Goal: Task Accomplishment & Management: Manage account settings

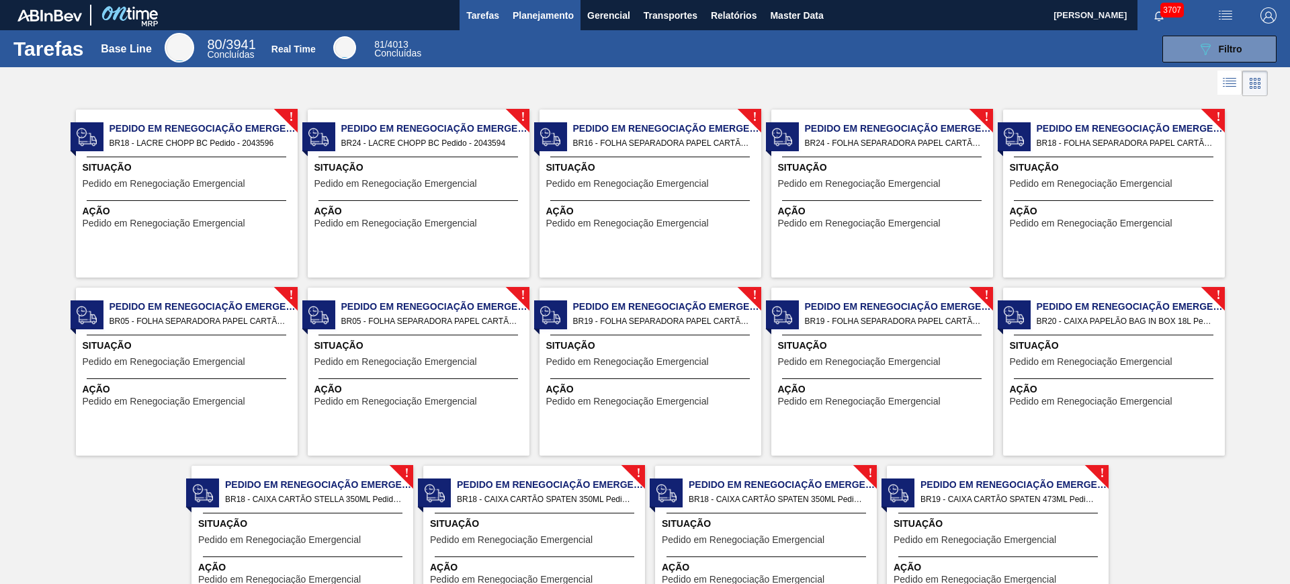
click at [550, 14] on span "Planejamento" at bounding box center [543, 15] width 61 height 16
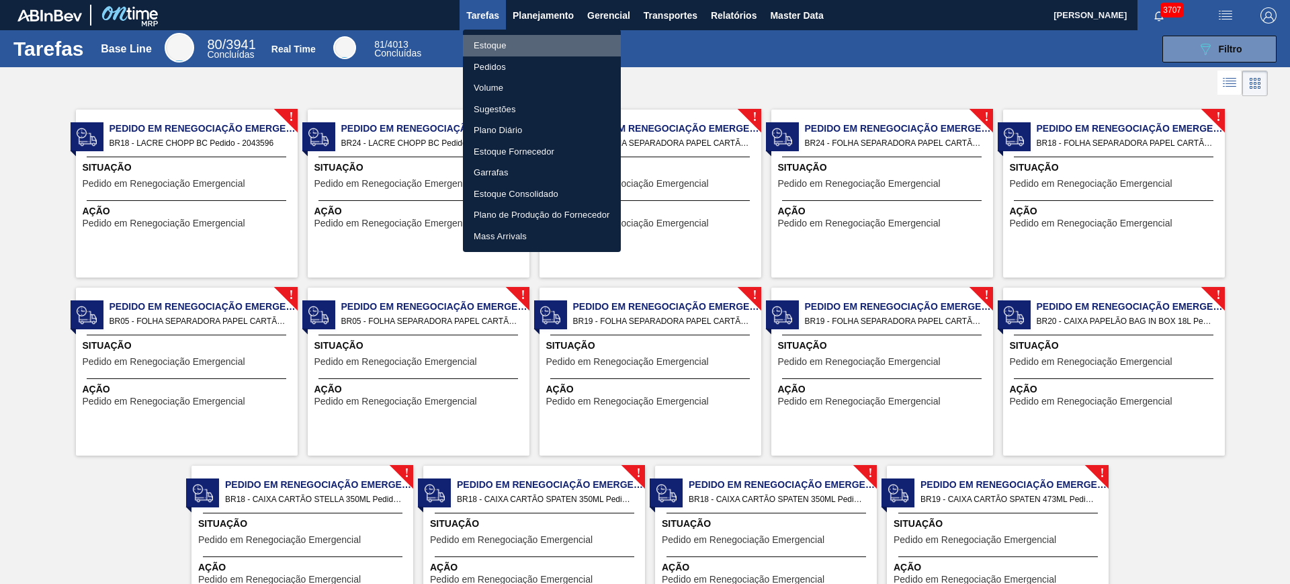
click at [540, 44] on li "Estoque" at bounding box center [542, 46] width 158 height 22
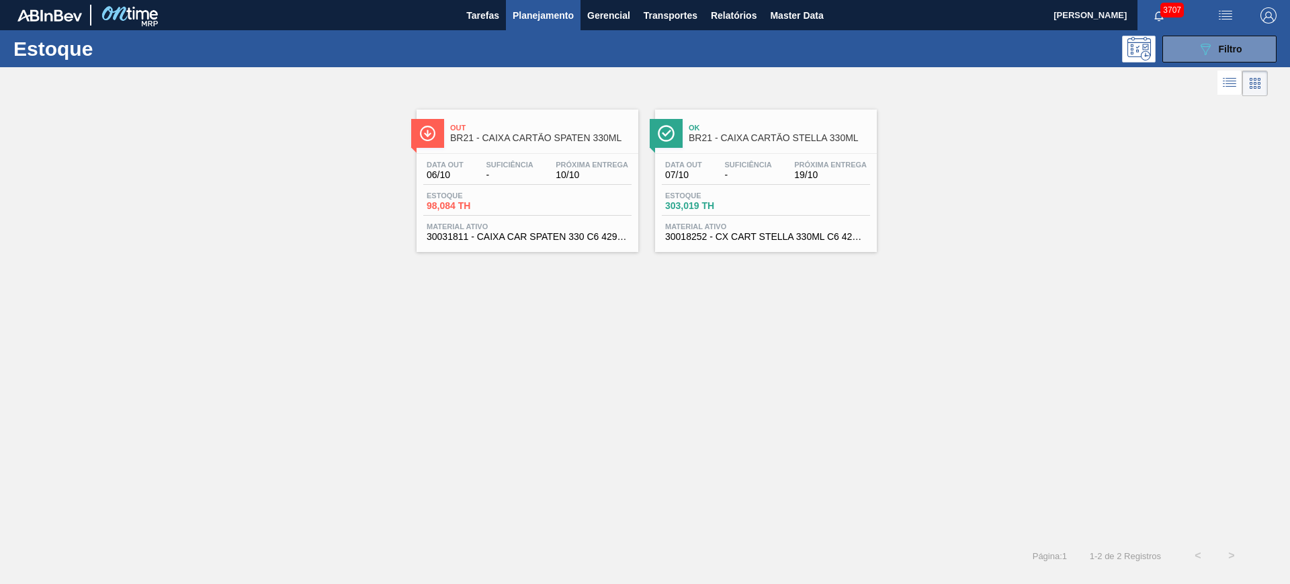
drag, startPoint x: 770, startPoint y: 166, endPoint x: 513, endPoint y: 382, distance: 335.7
click at [513, 382] on div "Out BR21 - CAIXA CARTÃO SPATEN 330ML Data [DATE] Suficiência - Próxima Entrega …" at bounding box center [645, 318] width 1290 height 439
click at [1031, 54] on div "089F7B8B-B2A5-4AFE-B5C0-19BA573D28AC Filtro" at bounding box center [1219, 49] width 45 height 16
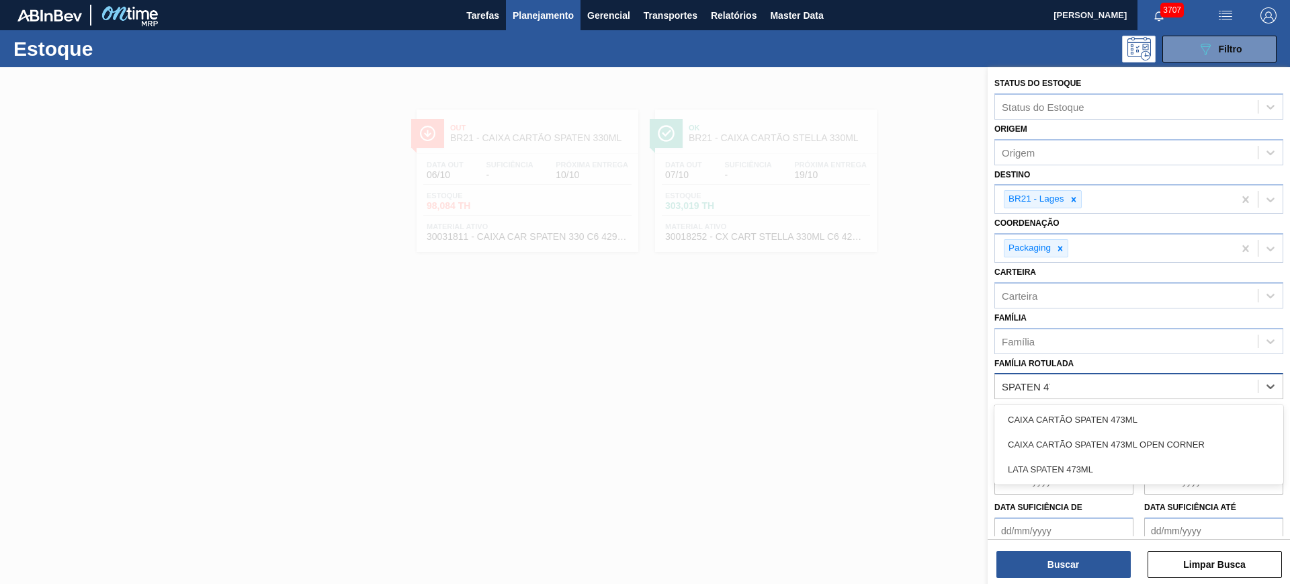
type Rotulada "SPATEN 473"
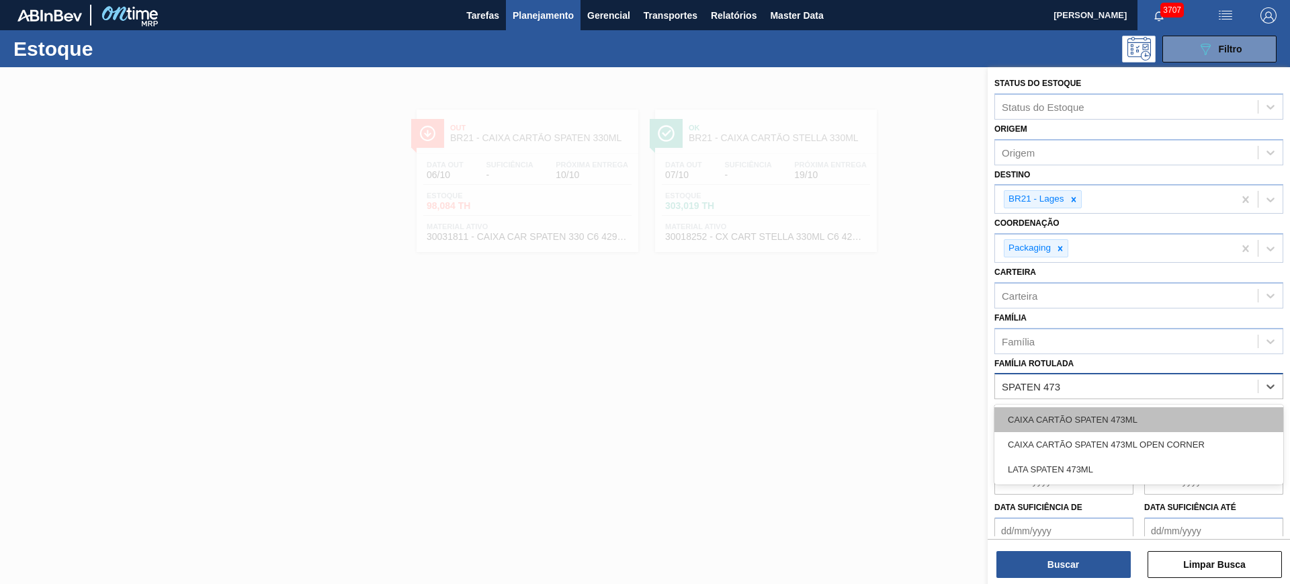
click at [1031, 420] on div "CAIXA CARTÃO SPATEN 473ML" at bounding box center [1138, 419] width 289 height 25
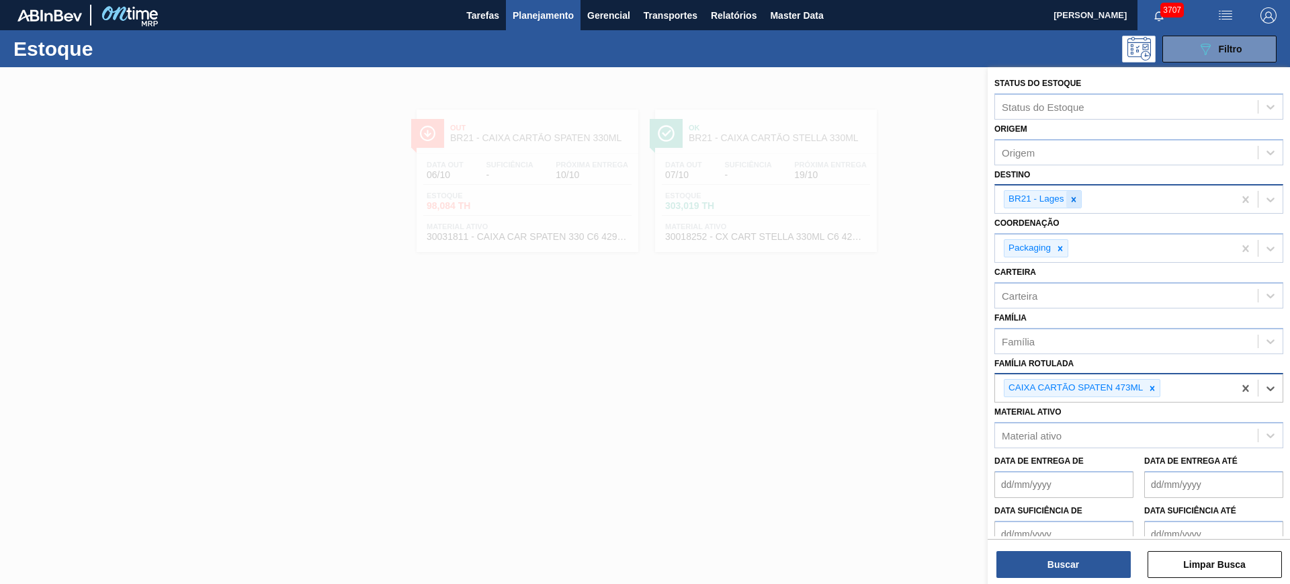
click at [1031, 202] on icon at bounding box center [1073, 199] width 9 height 9
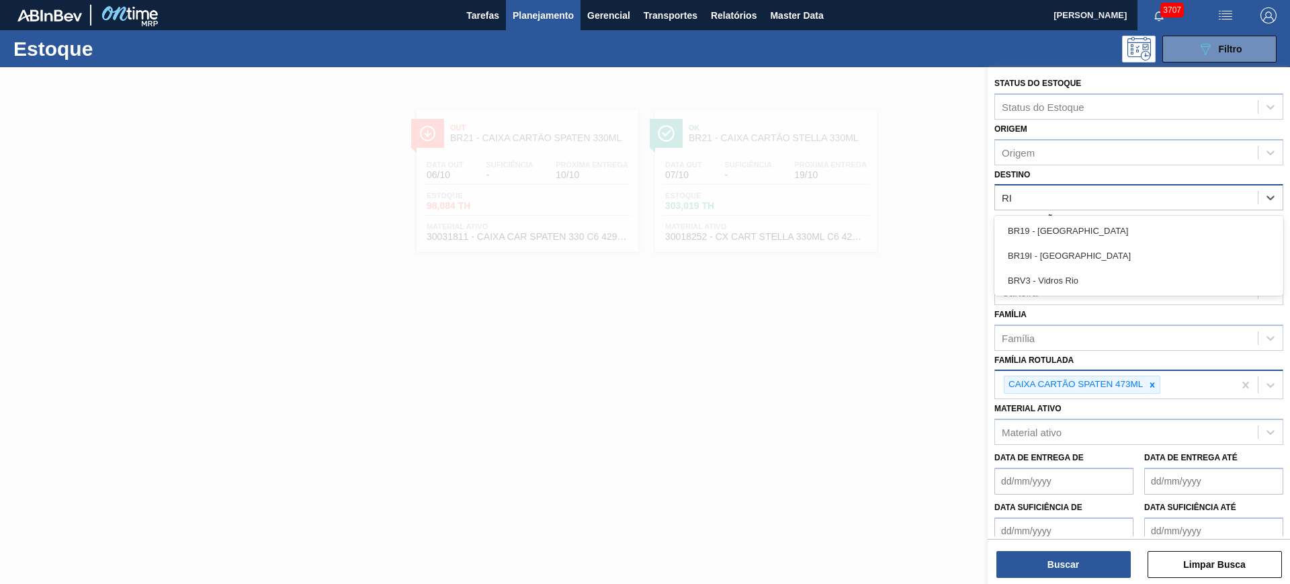
type input "RIO"
click at [1031, 237] on div "BR19 - [GEOGRAPHIC_DATA]" at bounding box center [1138, 230] width 289 height 25
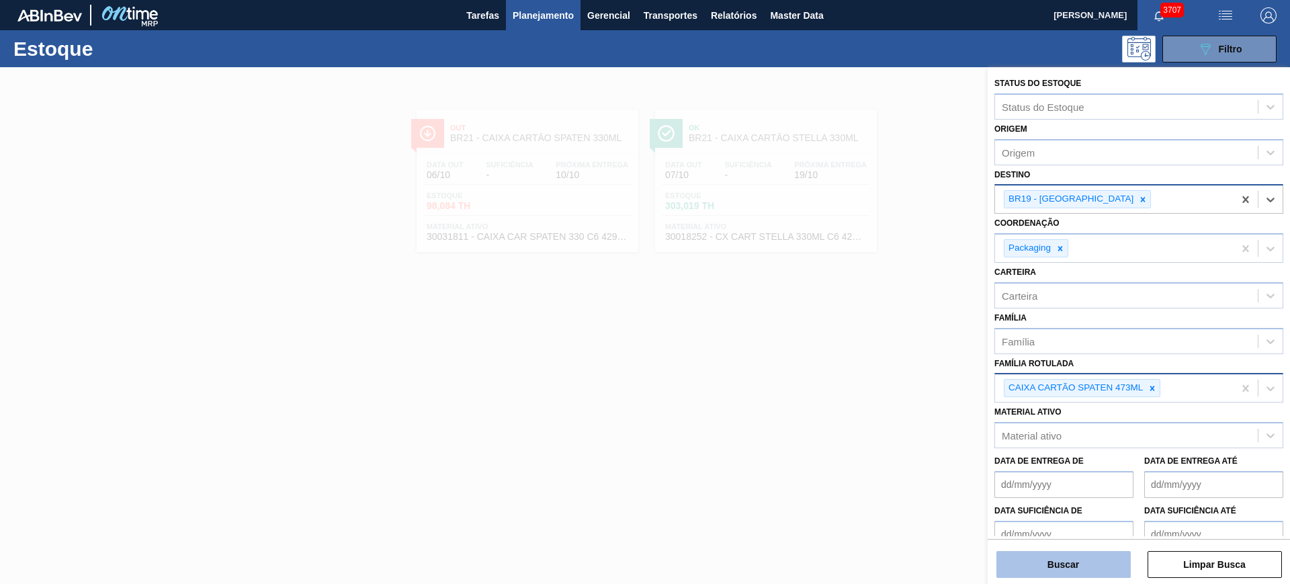
click at [1031, 466] on button "Buscar" at bounding box center [1063, 564] width 134 height 27
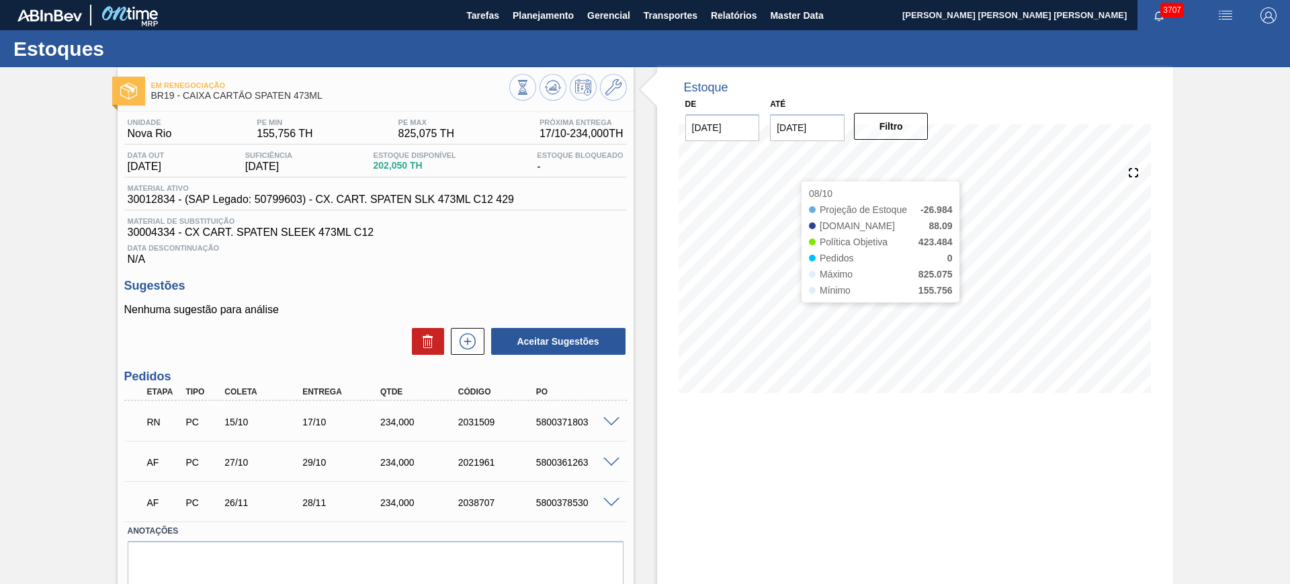
click at [806, 135] on input "20/10/2025" at bounding box center [807, 127] width 75 height 27
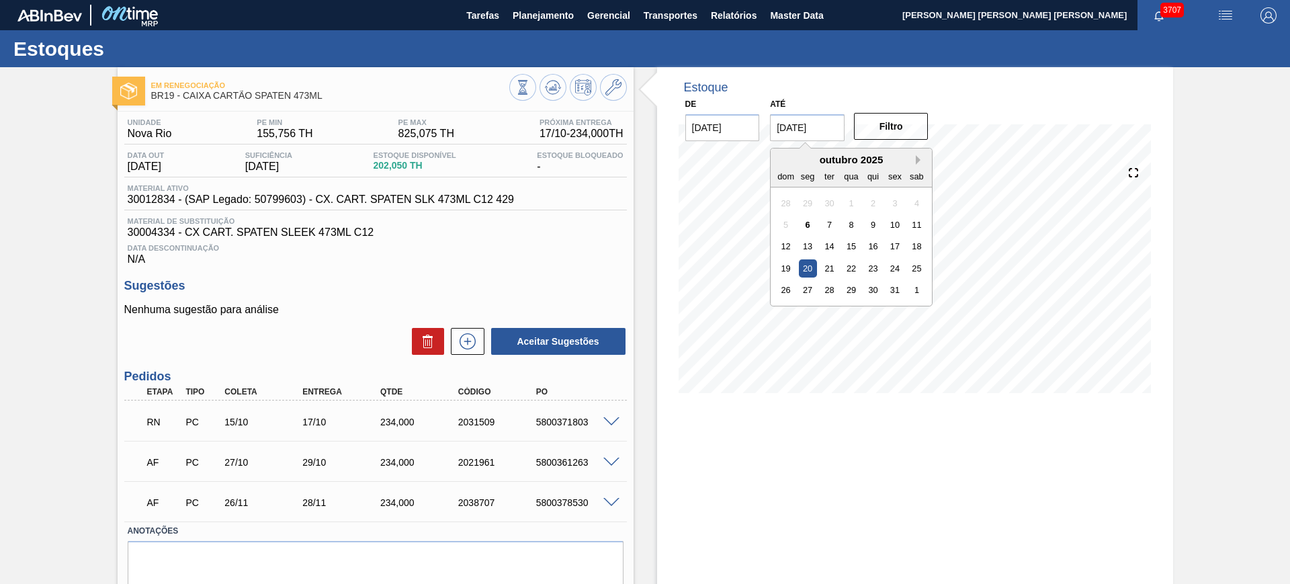
click at [920, 163] on button "Next Month" at bounding box center [920, 159] width 9 height 9
click at [915, 286] on div "3" at bounding box center [917, 290] width 18 height 18
type input "03/01/2026"
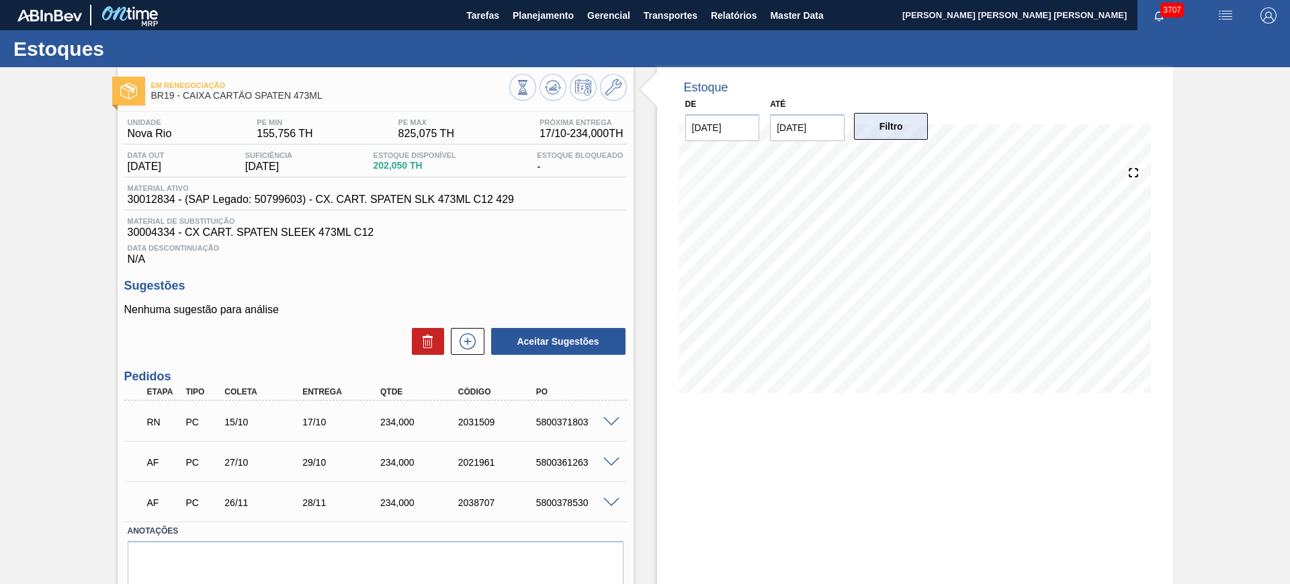
click at [886, 130] on button "Filtro" at bounding box center [891, 126] width 75 height 27
click at [609, 420] on span at bounding box center [611, 422] width 16 height 10
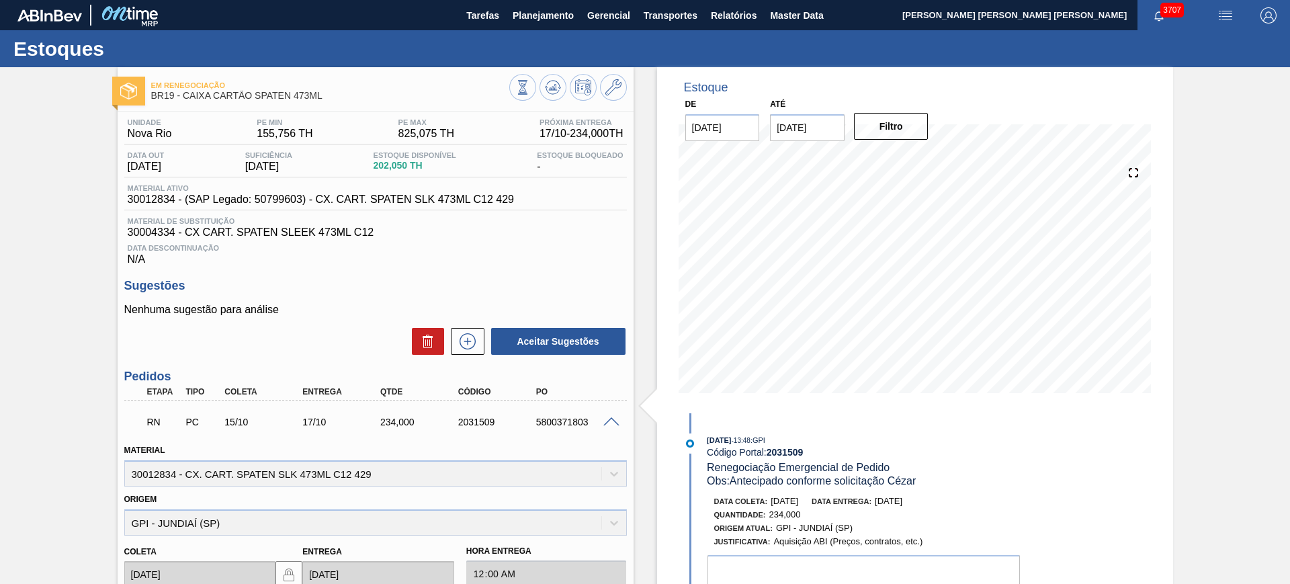
scroll to position [84, 0]
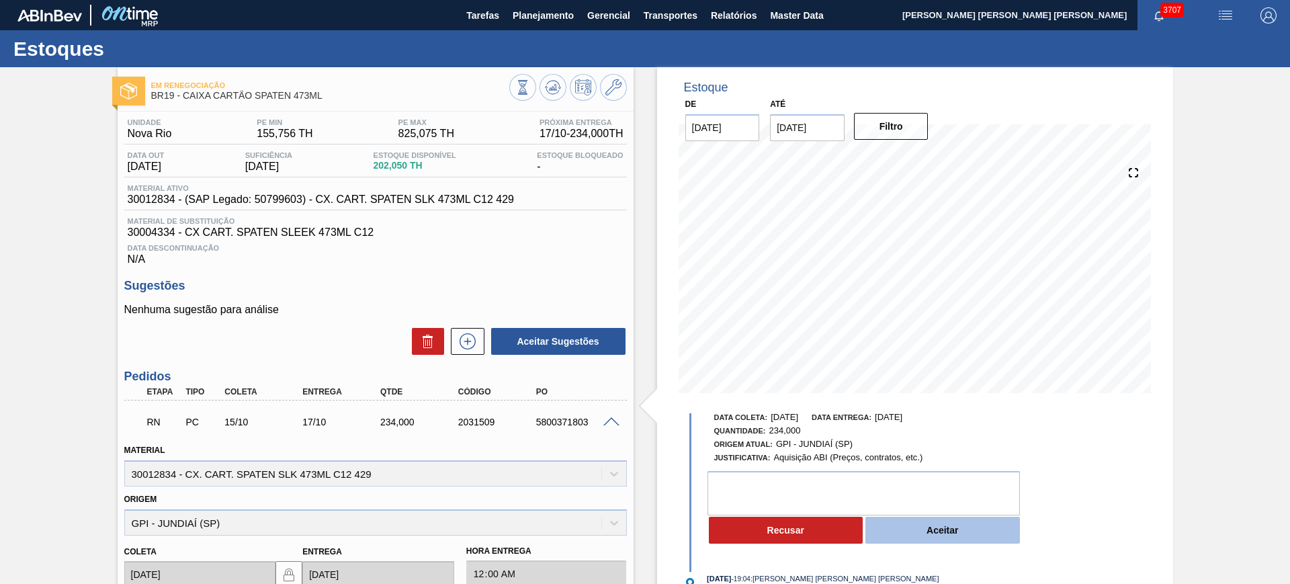
click at [910, 532] on button "Aceitar" at bounding box center [942, 530] width 155 height 27
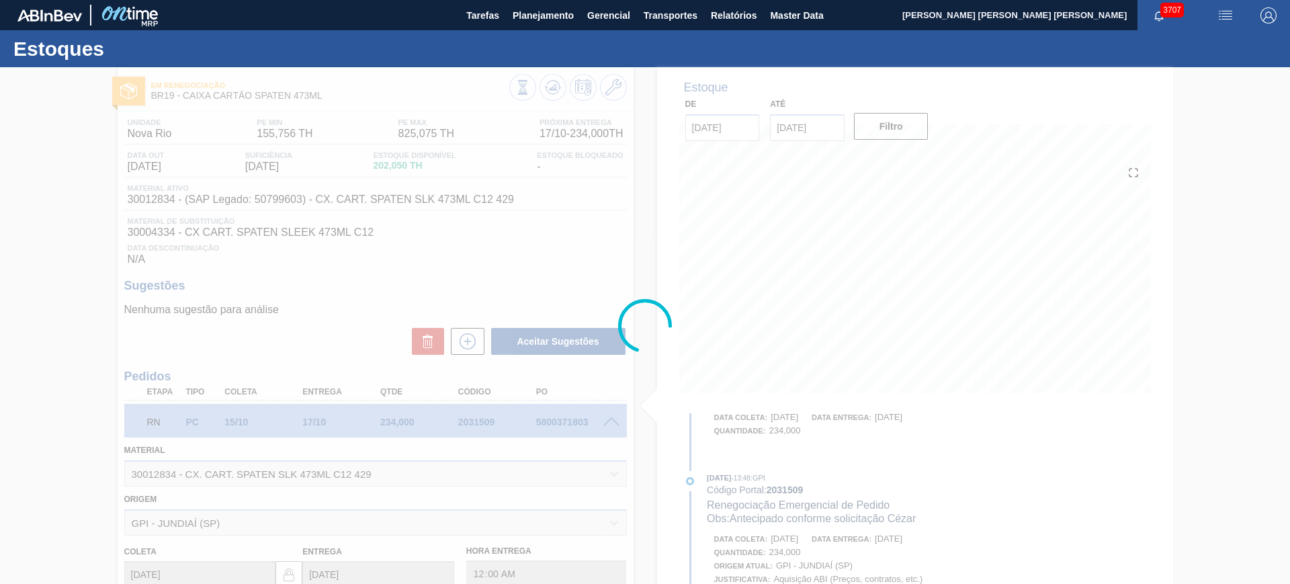
type input "Antecipado conforme solicitação Cézar"
type input "09/10/2025"
type input "11/10/2025"
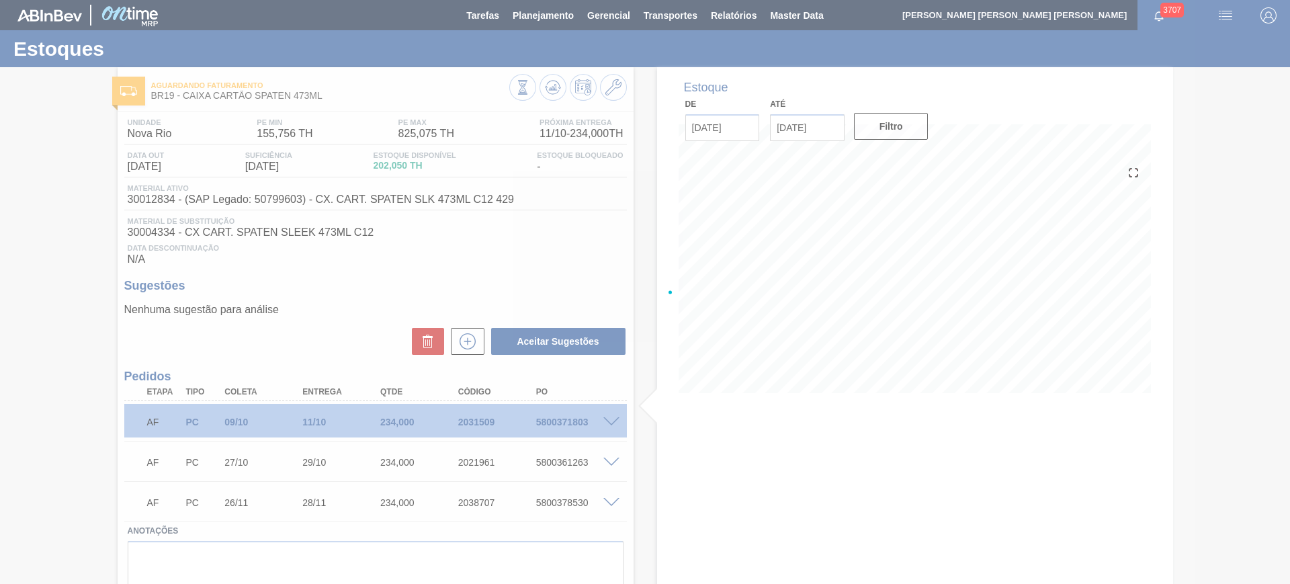
click at [814, 345] on div at bounding box center [645, 292] width 1290 height 584
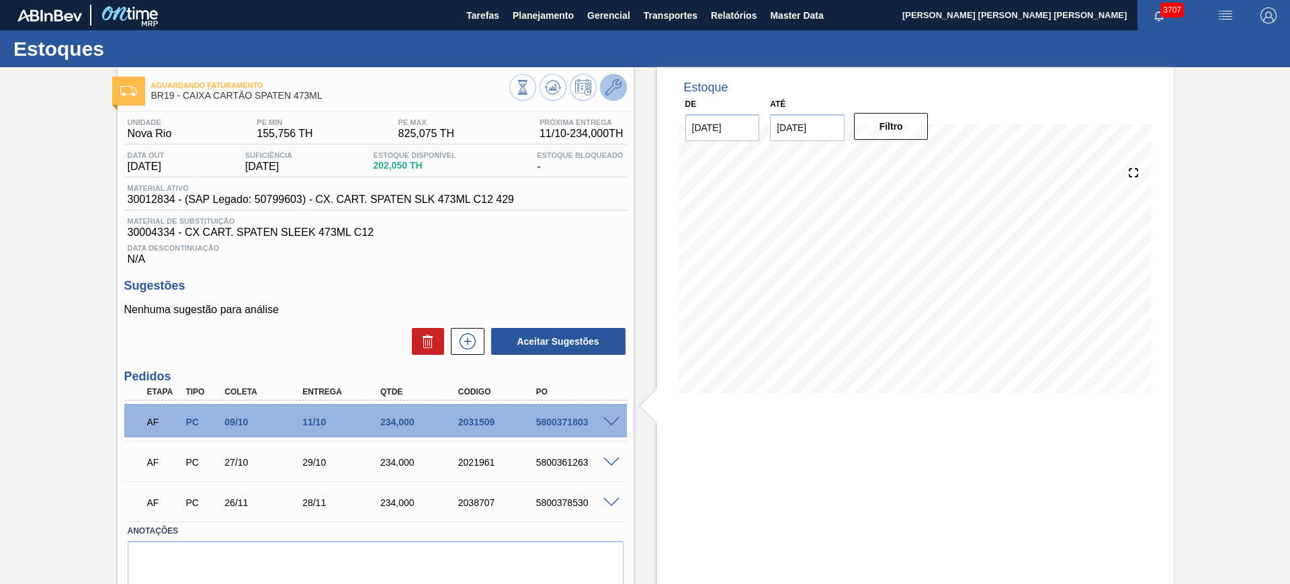
click at [620, 89] on button at bounding box center [613, 87] width 27 height 27
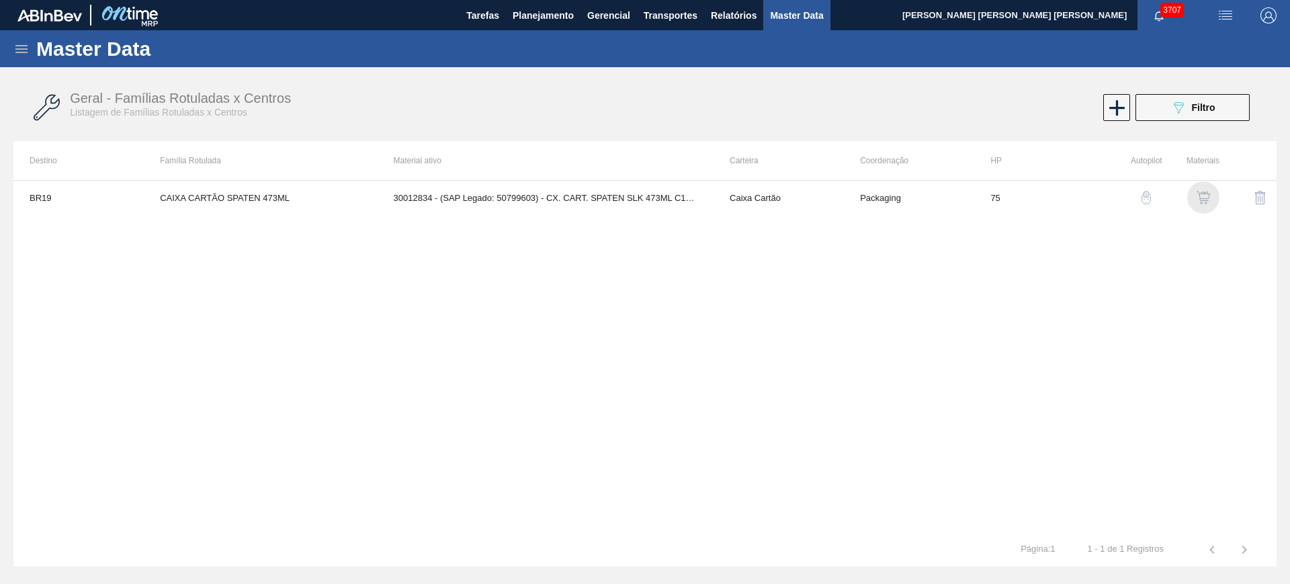
click at [1203, 202] on img "button" at bounding box center [1203, 197] width 13 height 13
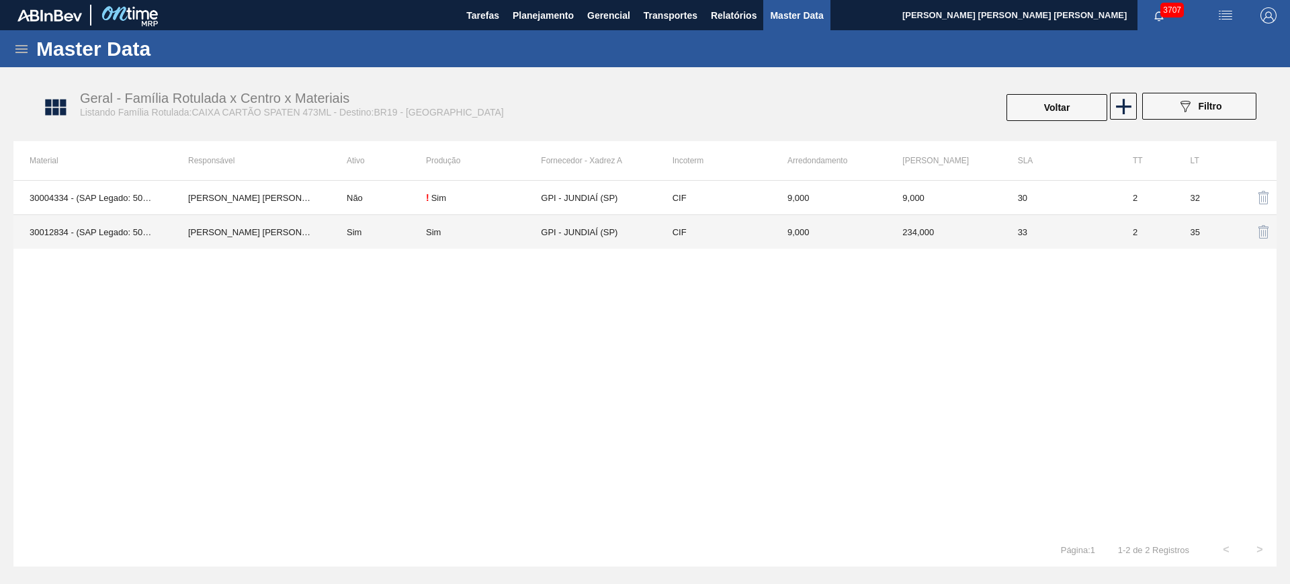
click at [511, 228] on div "Sim" at bounding box center [483, 232] width 115 height 10
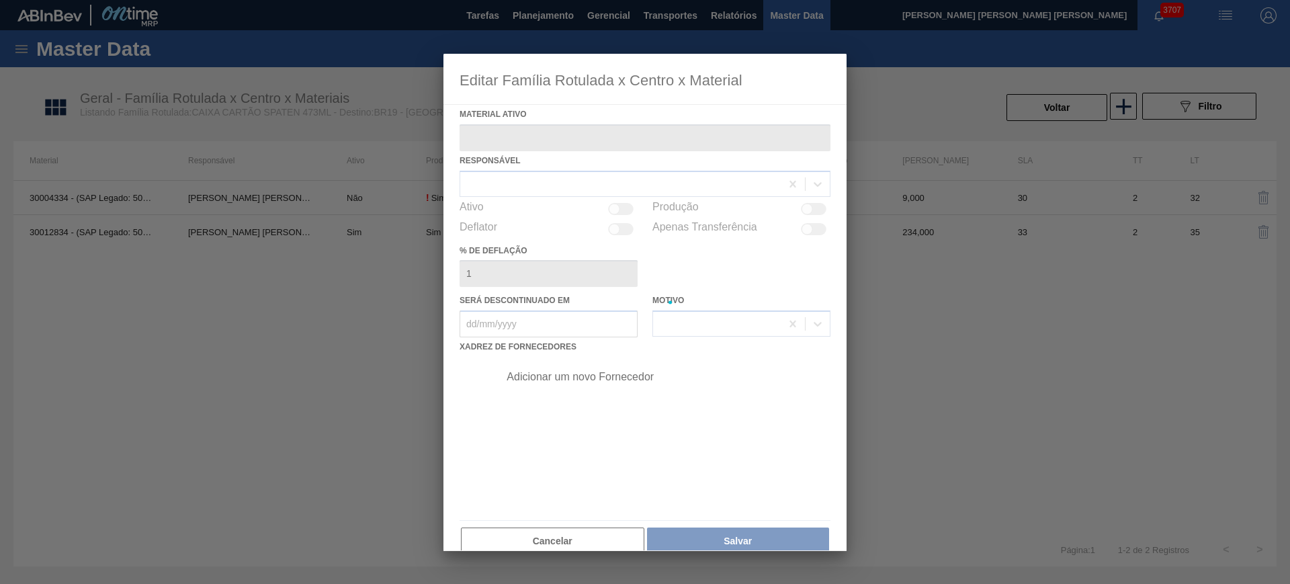
type ativo "30012834 - (SAP Legado: 50799603) - CX. CART. SPATEN SLK 473ML C12 429"
checkbox input "true"
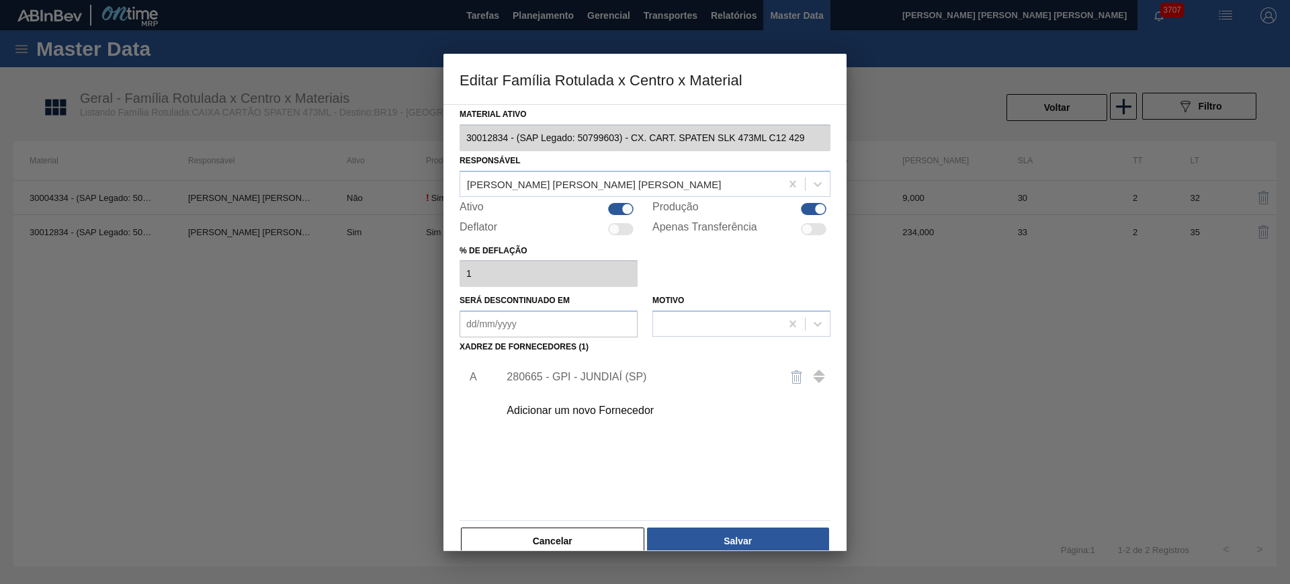
click at [606, 369] on div "280665 - GPI - JUNDIAÍ (SP)" at bounding box center [660, 377] width 339 height 34
click at [632, 384] on div "280665 - GPI - JUNDIAÍ (SP)" at bounding box center [660, 377] width 339 height 34
click at [618, 376] on div "280665 - GPI - JUNDIAÍ (SP)" at bounding box center [638, 377] width 263 height 12
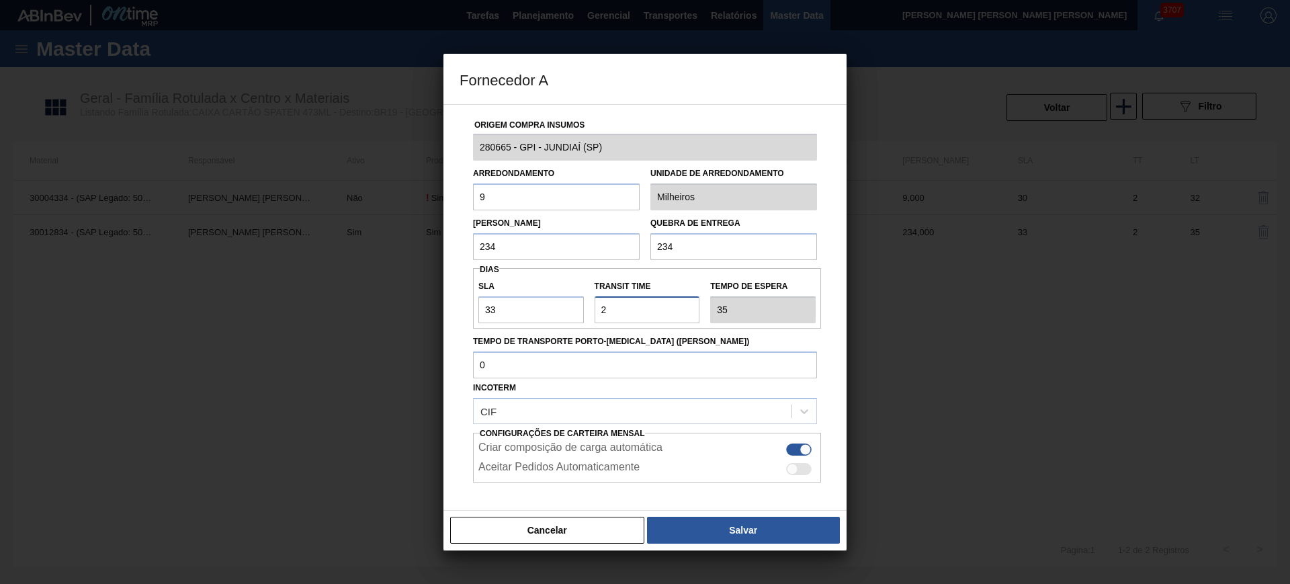
click at [633, 310] on input "Transit Time" at bounding box center [647, 309] width 105 height 27
type input "1"
type input "34"
type input "1"
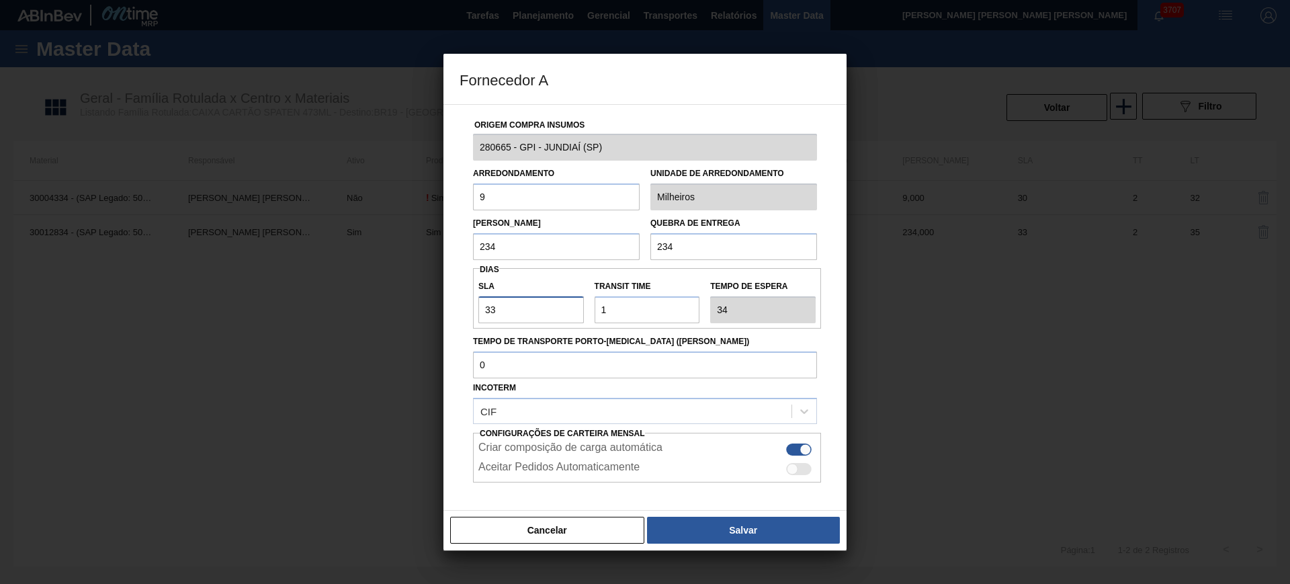
click at [499, 308] on input "33" at bounding box center [530, 309] width 105 height 27
type input "3"
type input "4"
type input "30"
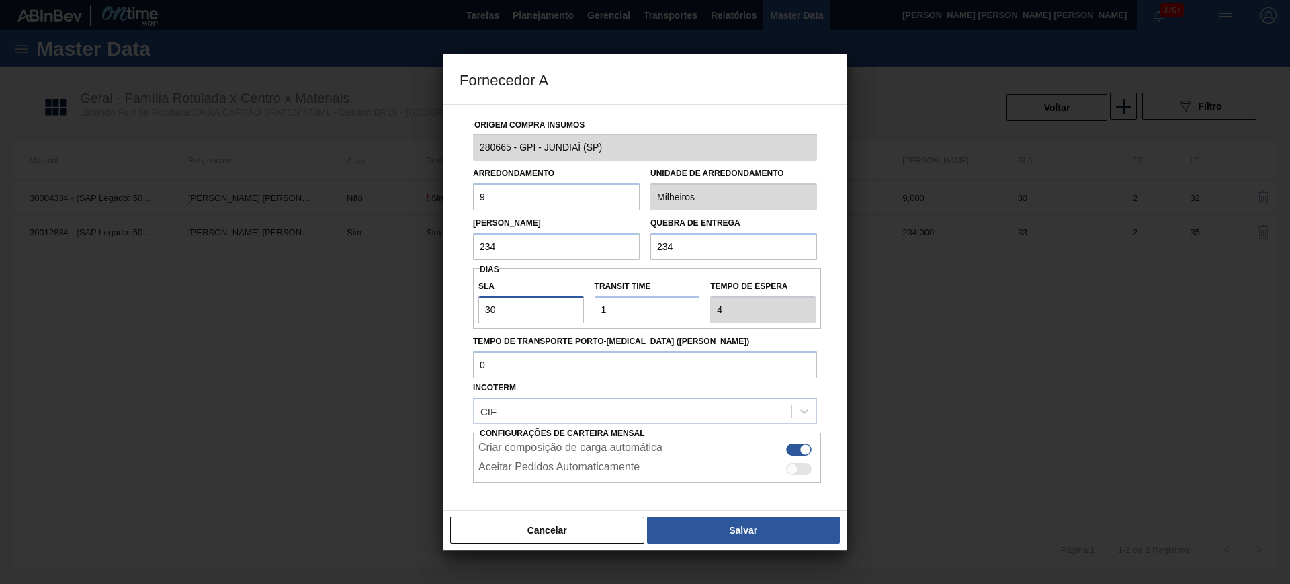
type input "31"
type input "30"
click at [706, 541] on button "Salvar" at bounding box center [743, 530] width 193 height 27
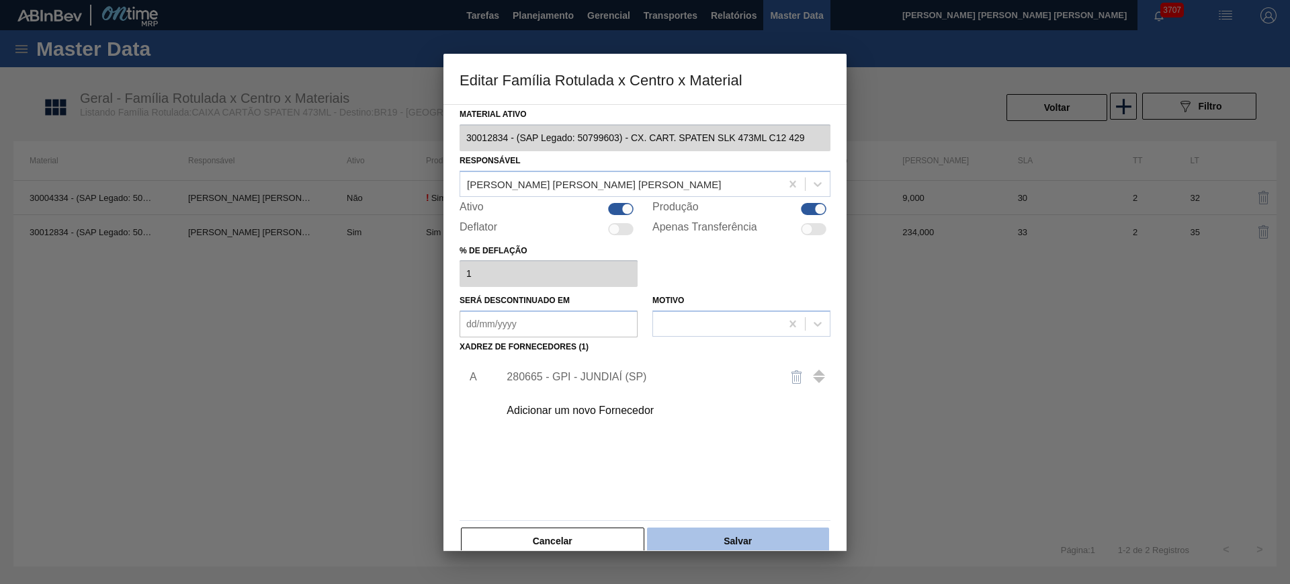
click at [749, 534] on button "Salvar" at bounding box center [738, 540] width 182 height 27
